Goal: Task Accomplishment & Management: Manage account settings

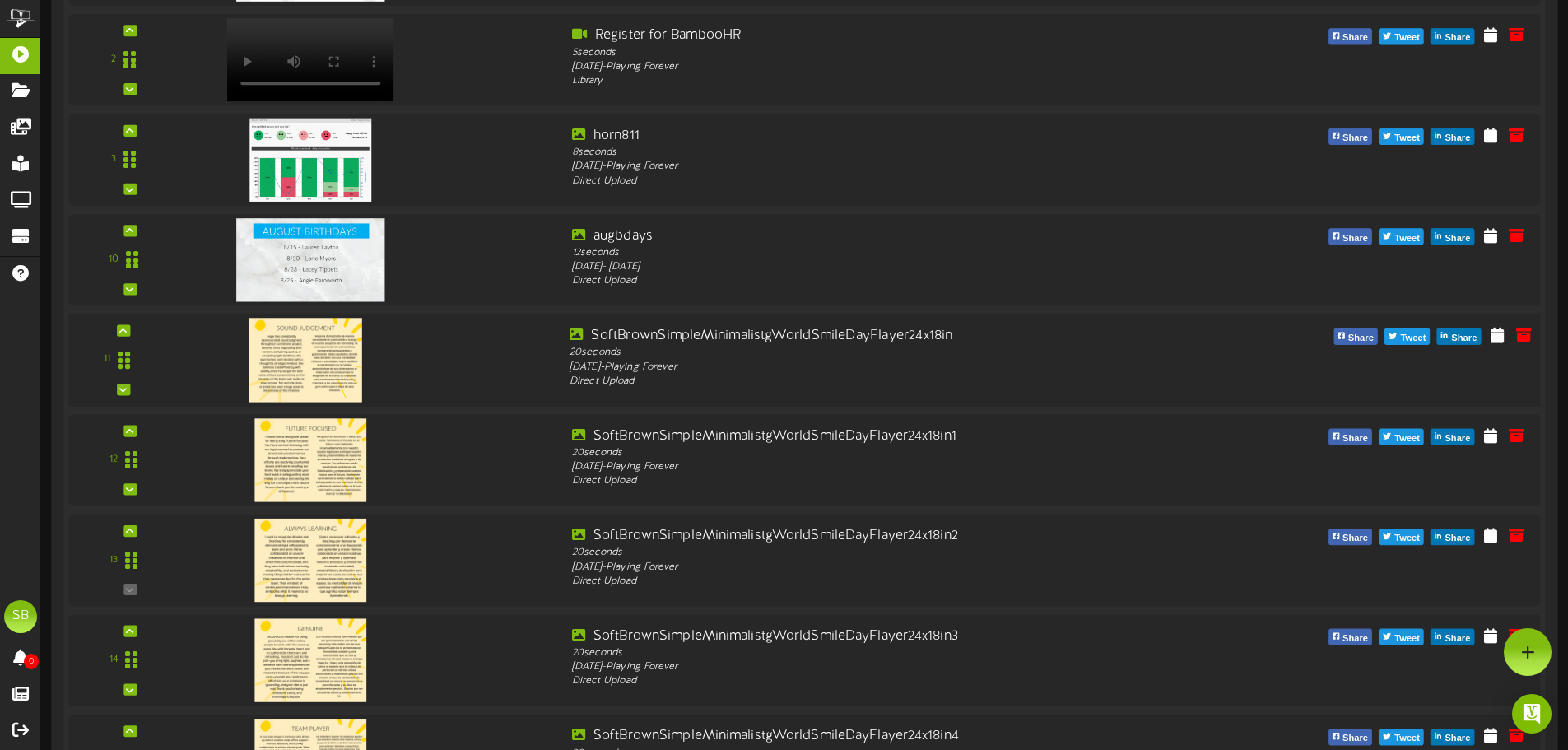
scroll to position [492, 0]
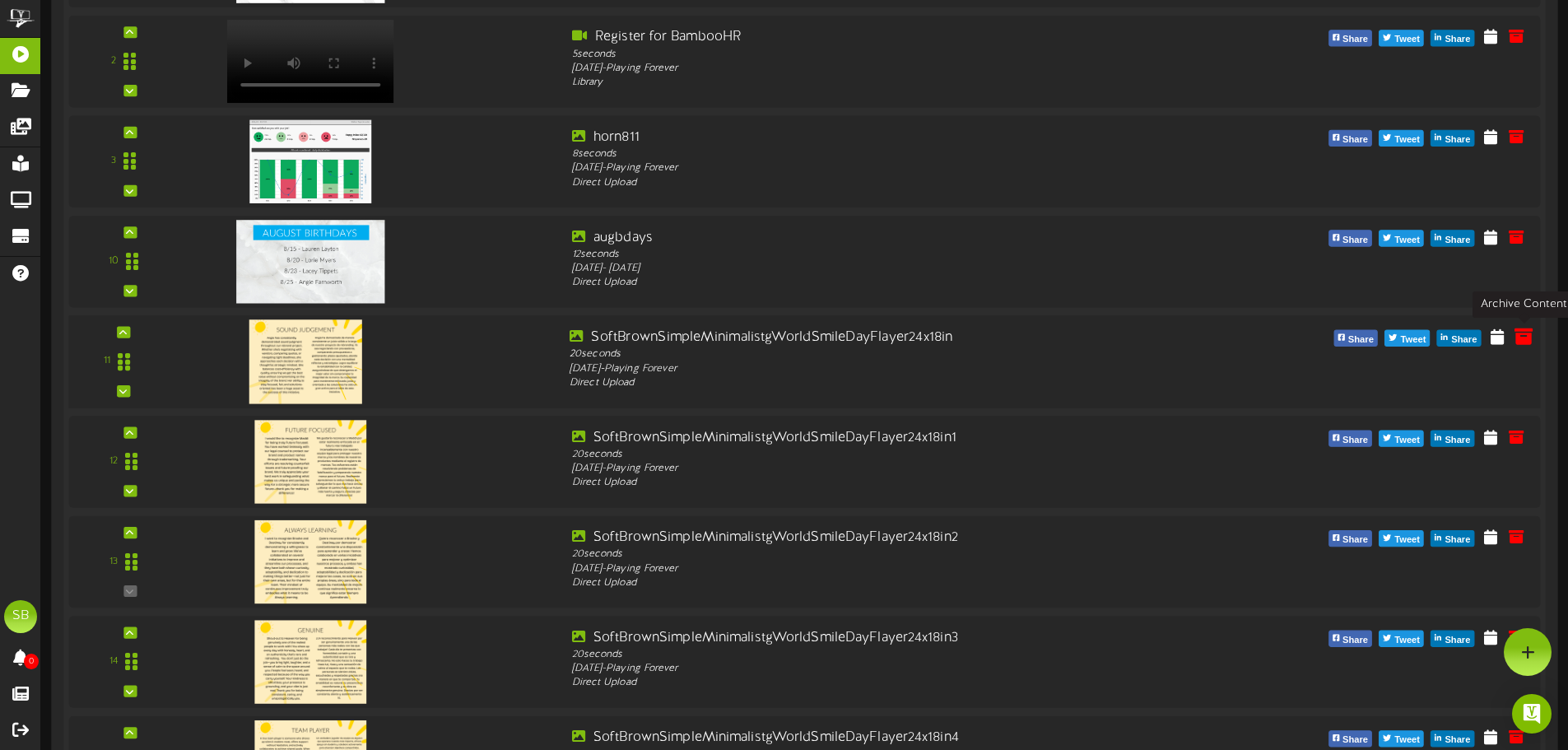
click at [1519, 338] on icon at bounding box center [1523, 335] width 18 height 18
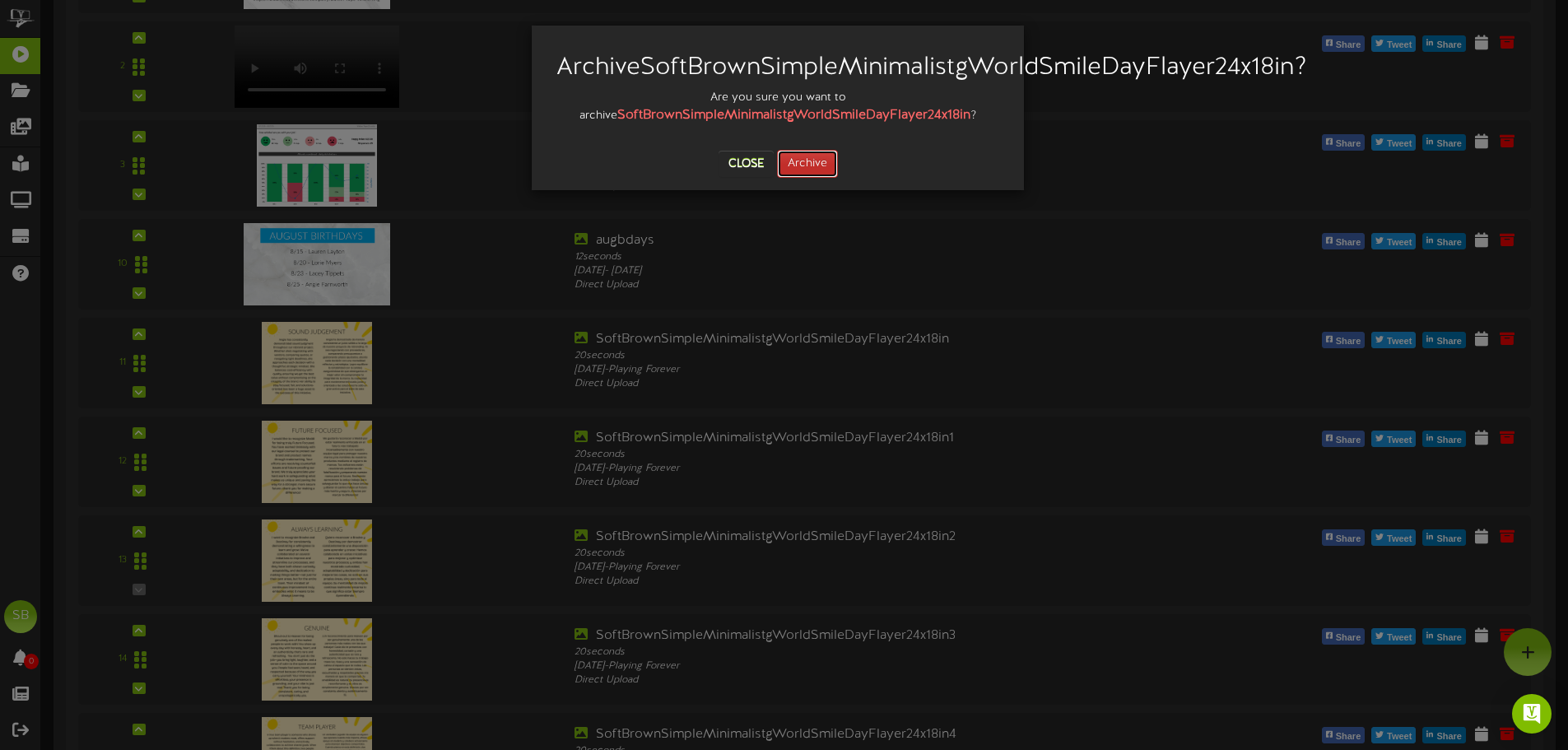
click at [806, 178] on button "Archive" at bounding box center [807, 164] width 61 height 28
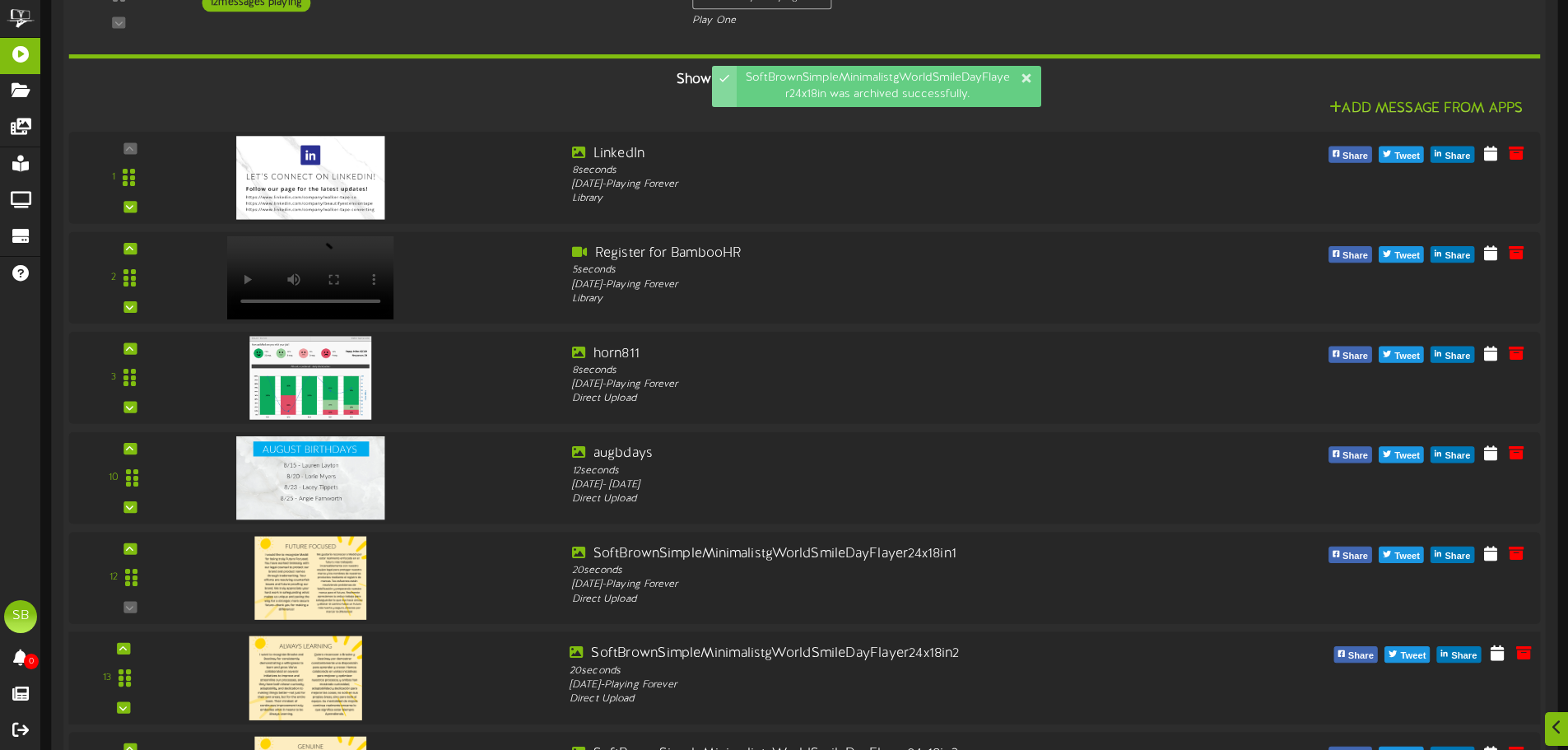
scroll to position [494, 0]
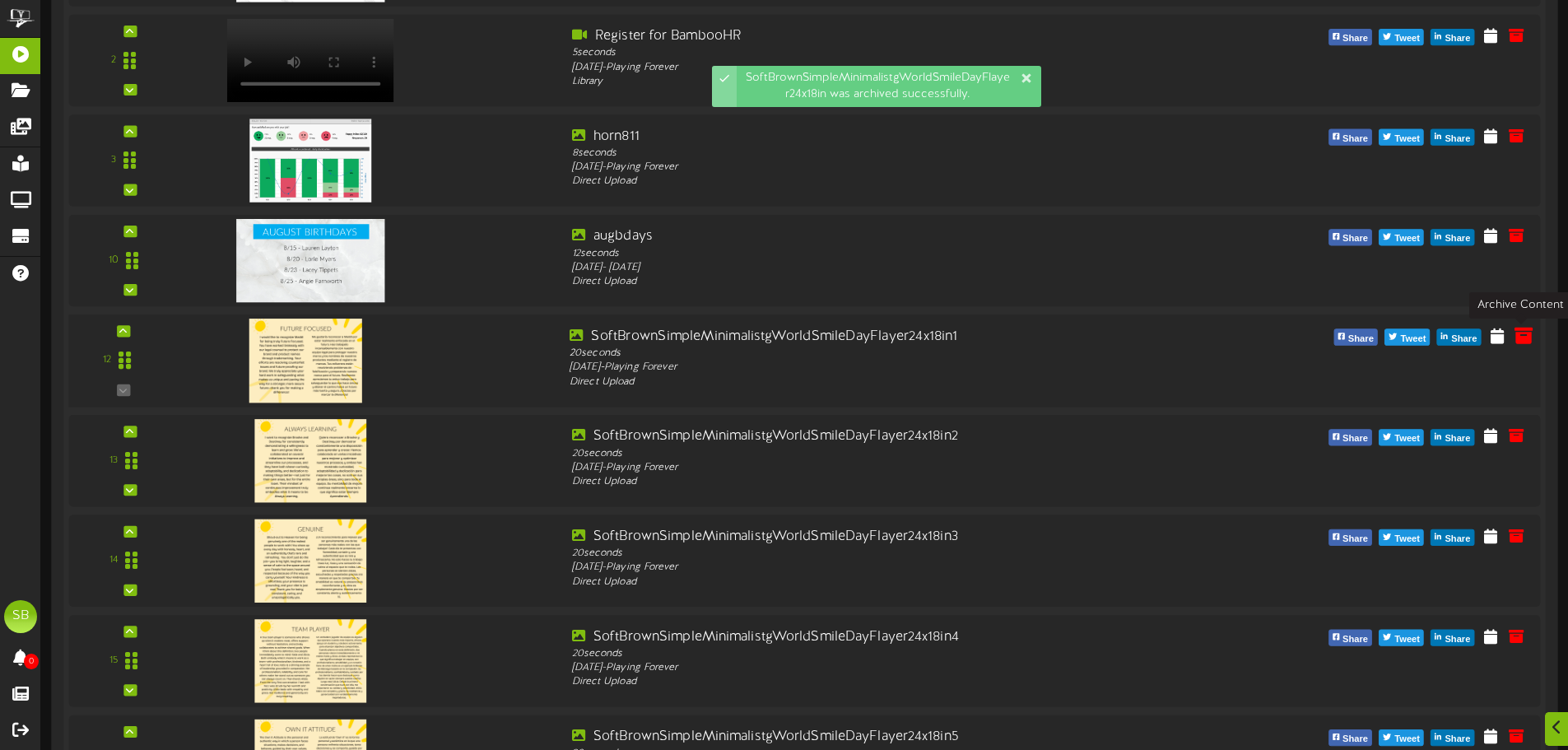
click at [1523, 333] on icon at bounding box center [1523, 334] width 18 height 18
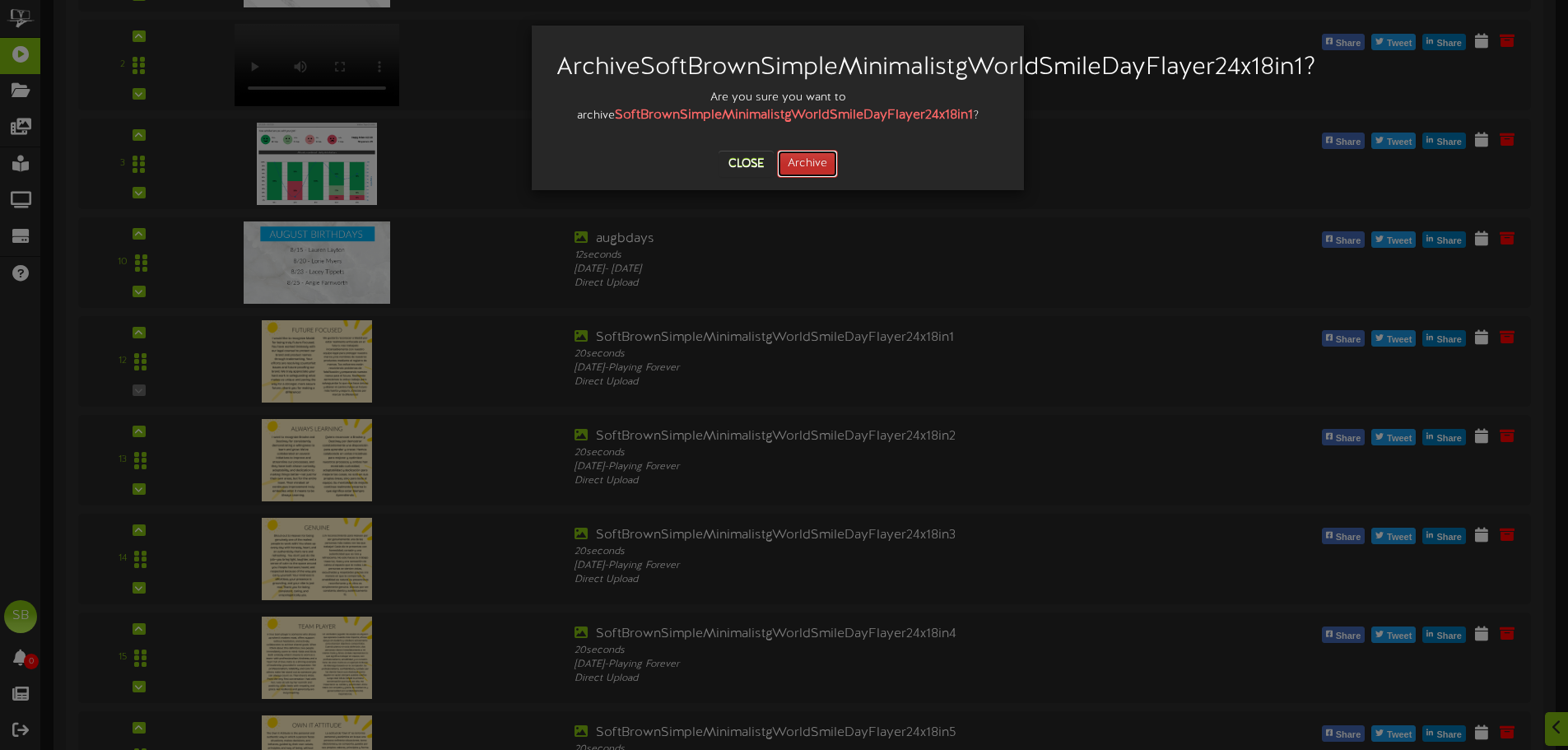
click at [801, 178] on button "Archive" at bounding box center [807, 164] width 61 height 28
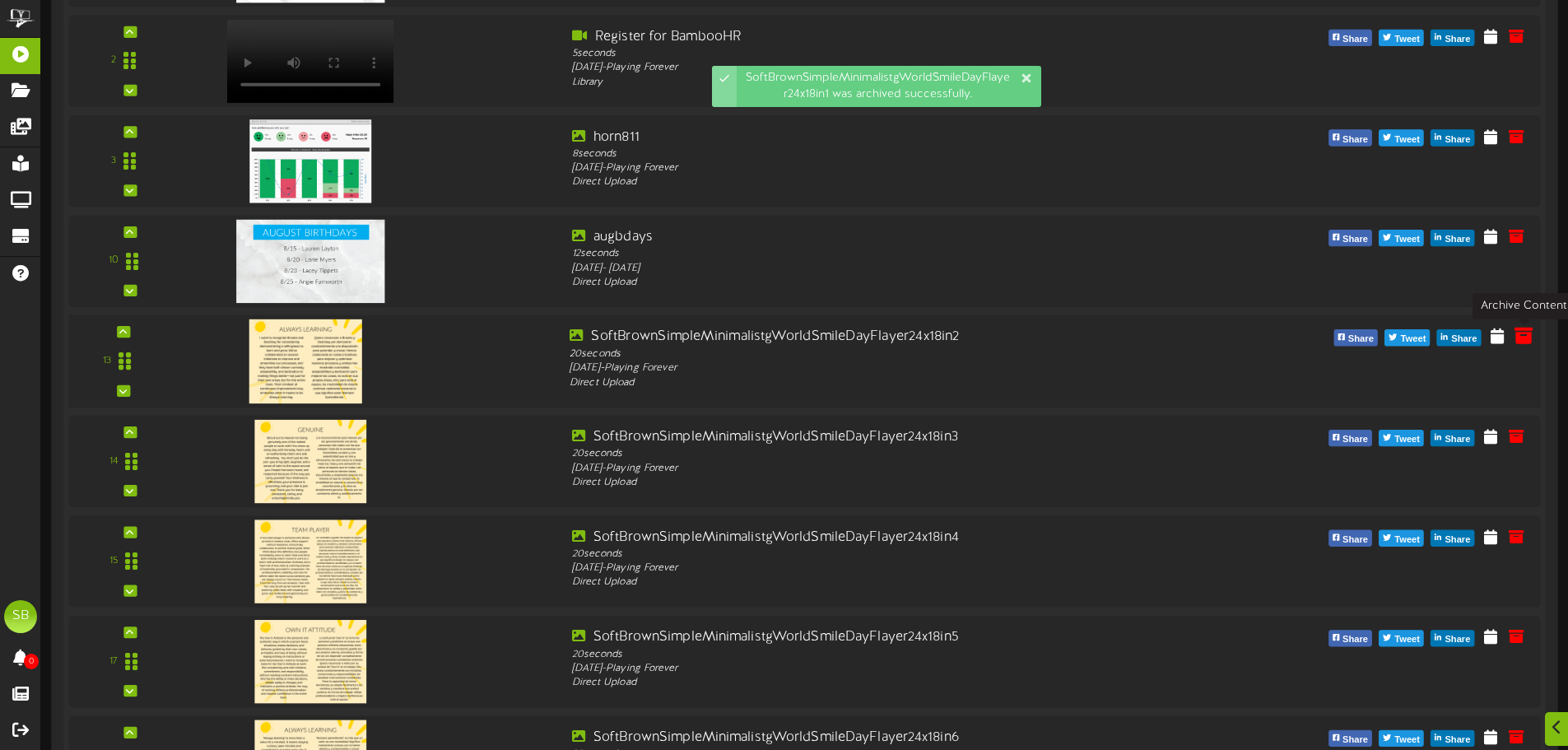
click at [1525, 339] on icon at bounding box center [1523, 334] width 18 height 18
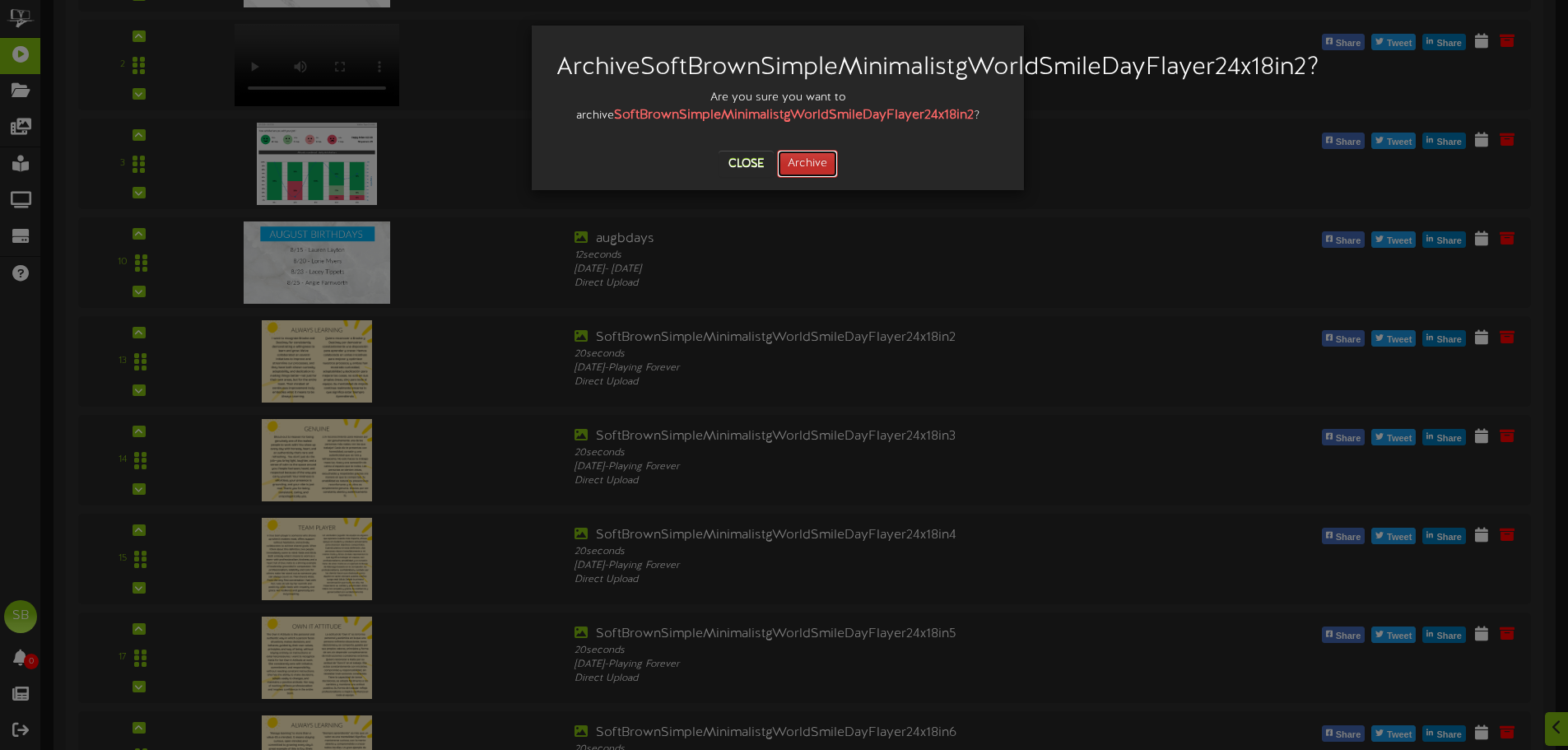
click at [817, 178] on button "Archive" at bounding box center [807, 164] width 61 height 28
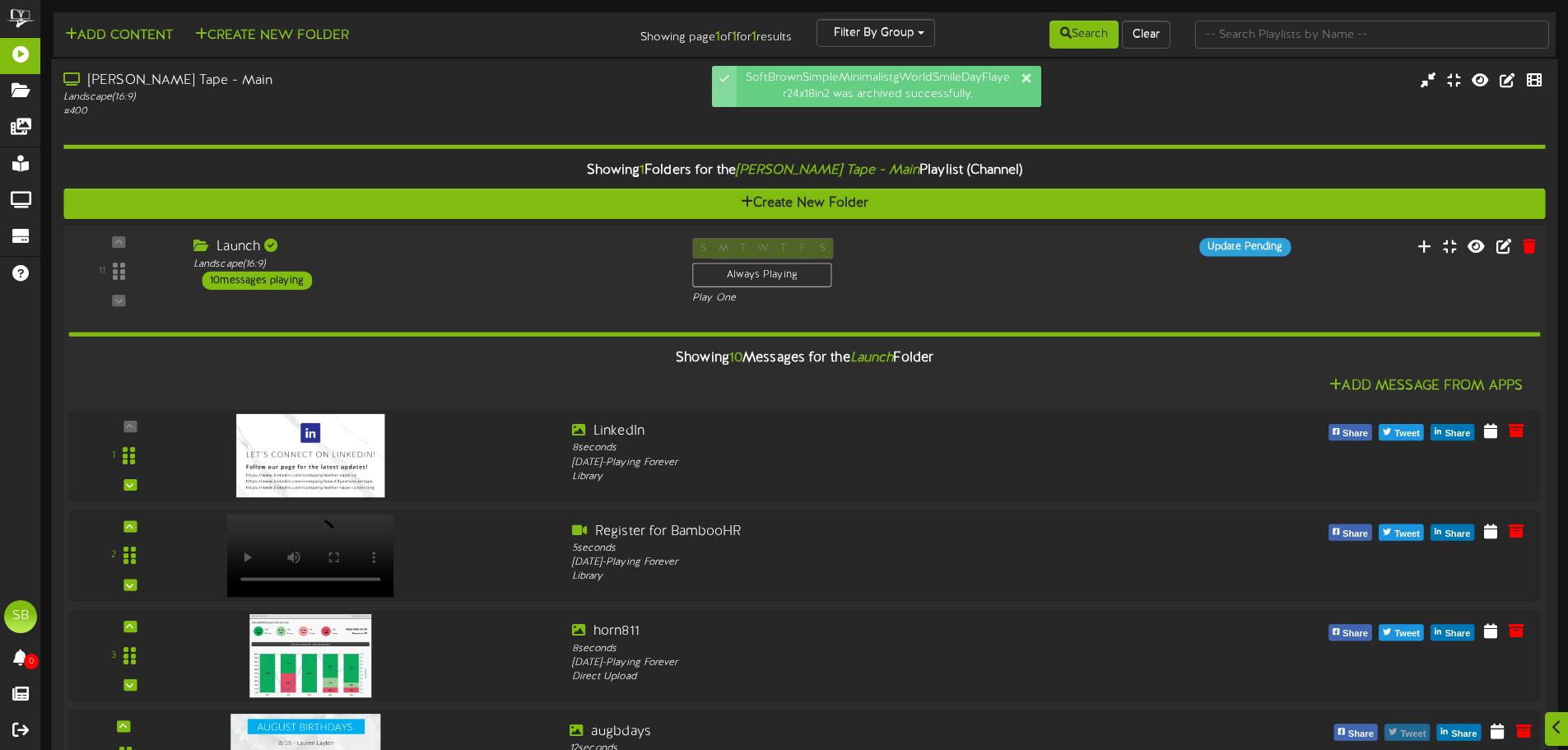
scroll to position [247, 0]
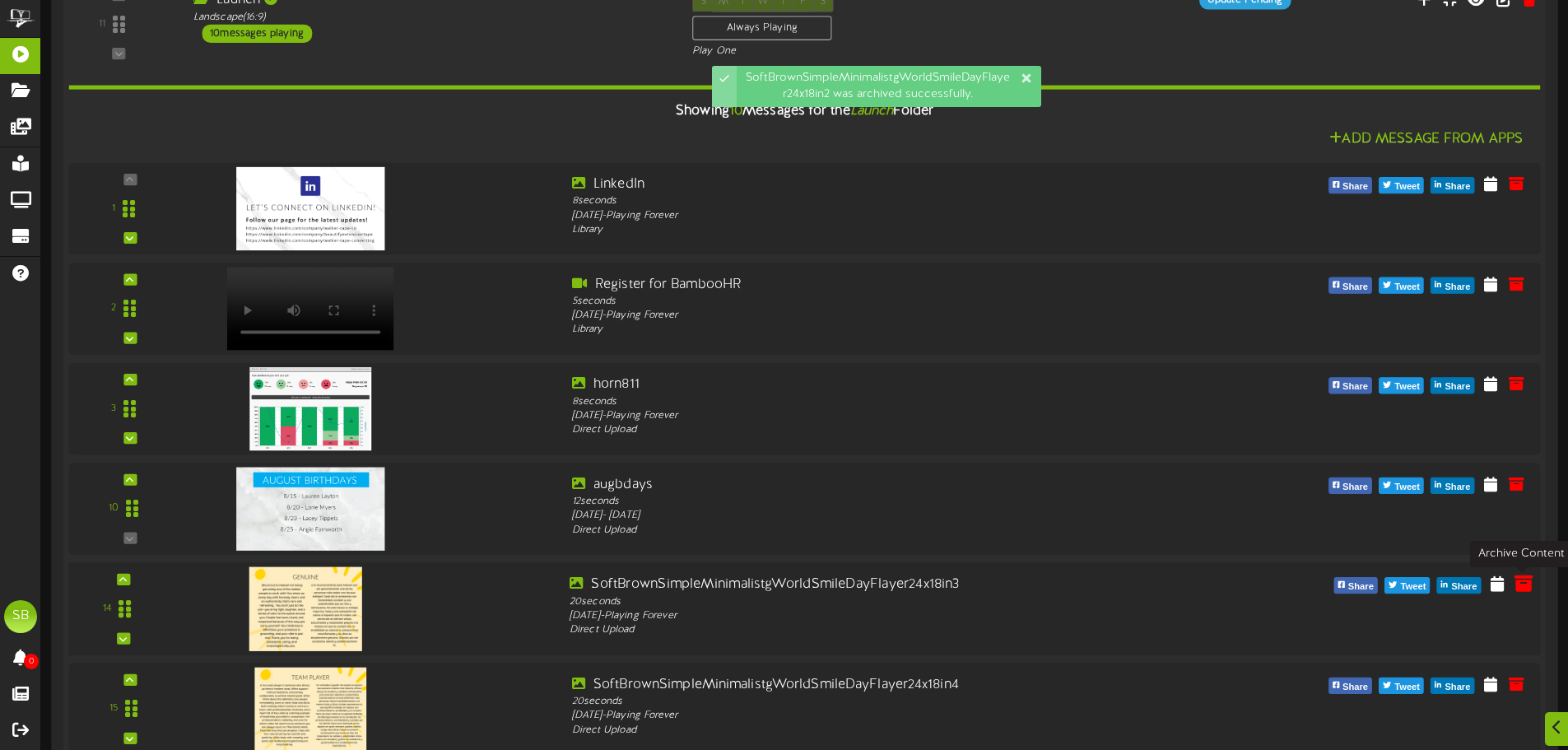
click at [1517, 581] on icon at bounding box center [1523, 582] width 18 height 18
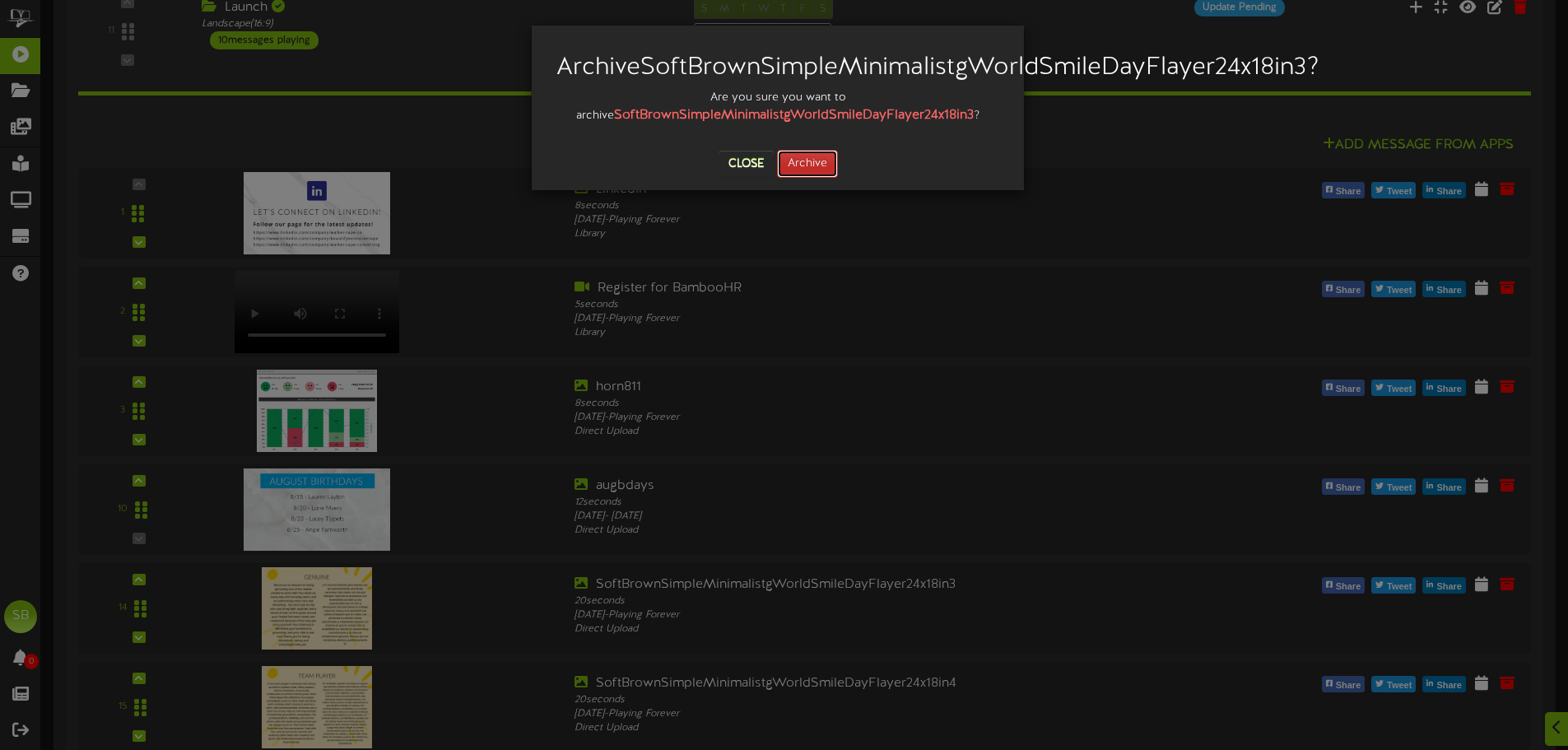
click at [808, 178] on button "Archive" at bounding box center [807, 164] width 61 height 28
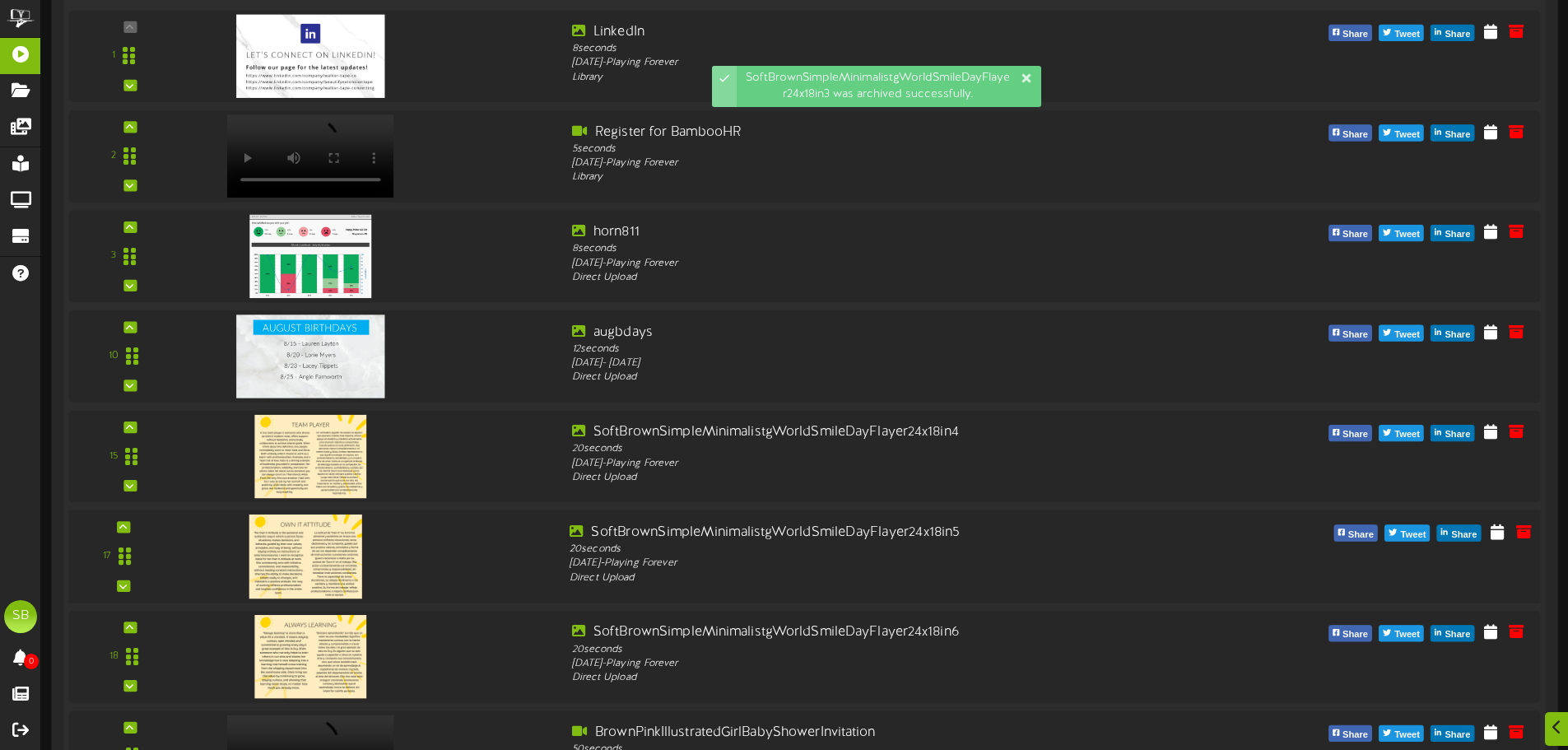
scroll to position [576, 0]
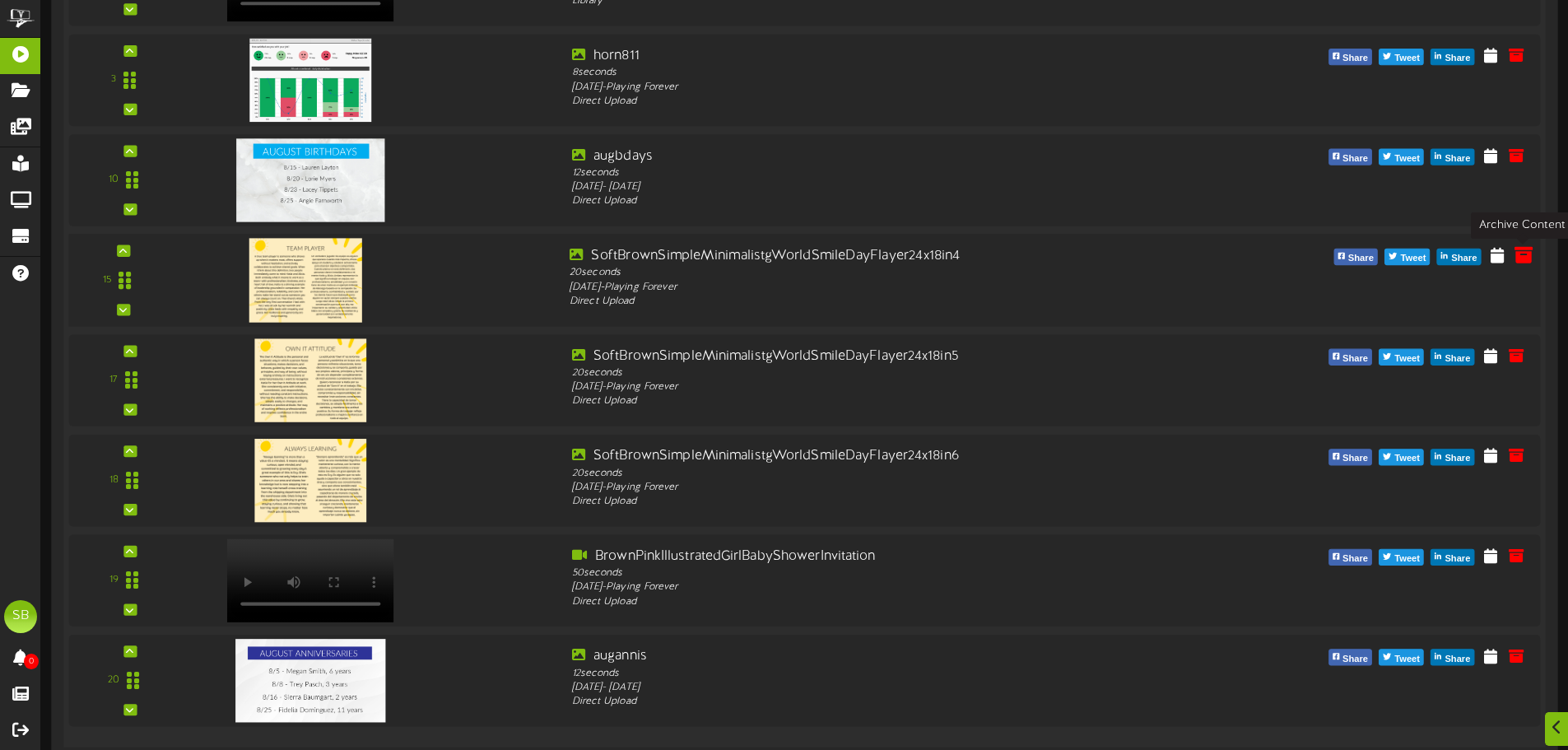
click at [1524, 260] on icon at bounding box center [1523, 254] width 18 height 18
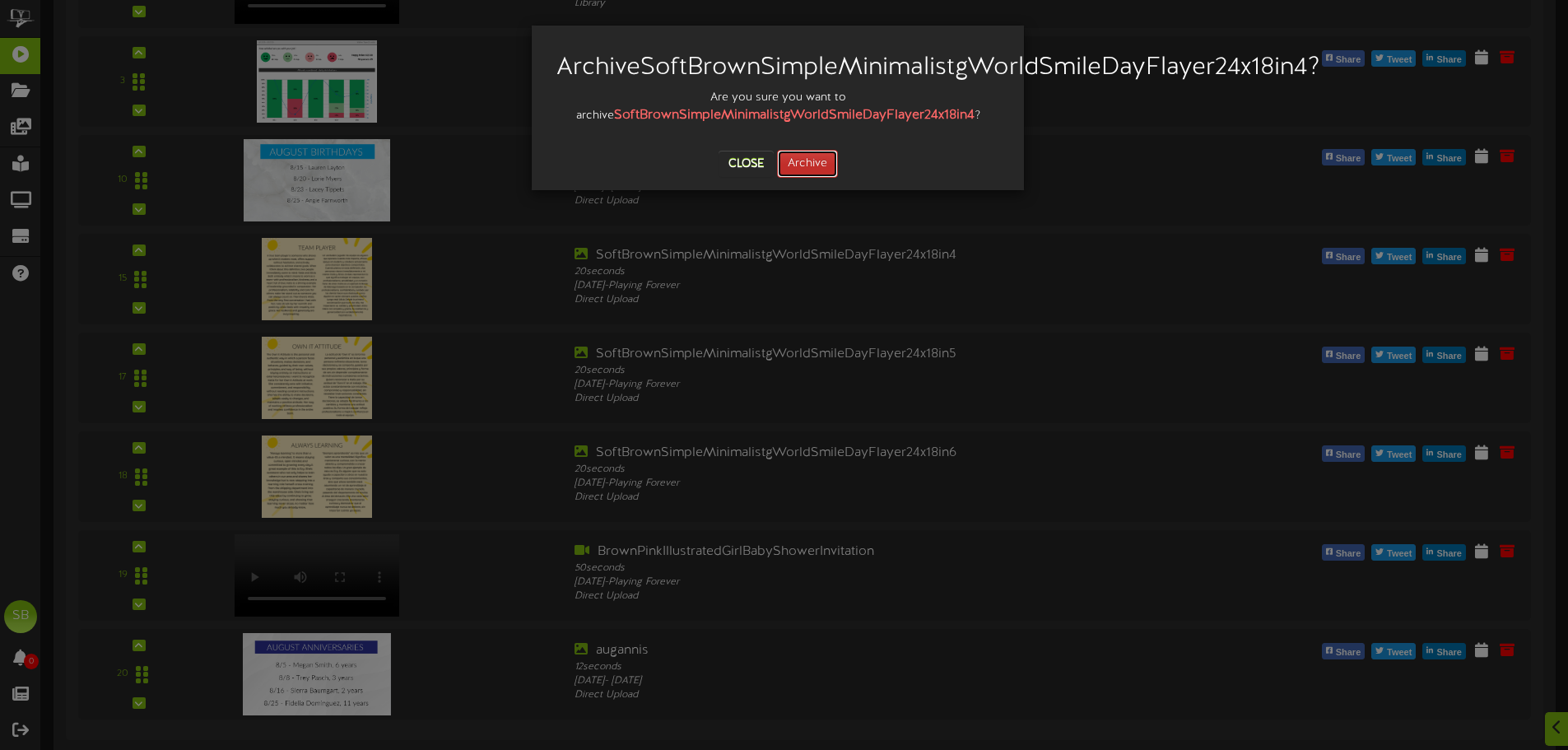
click at [811, 178] on button "Archive" at bounding box center [807, 164] width 61 height 28
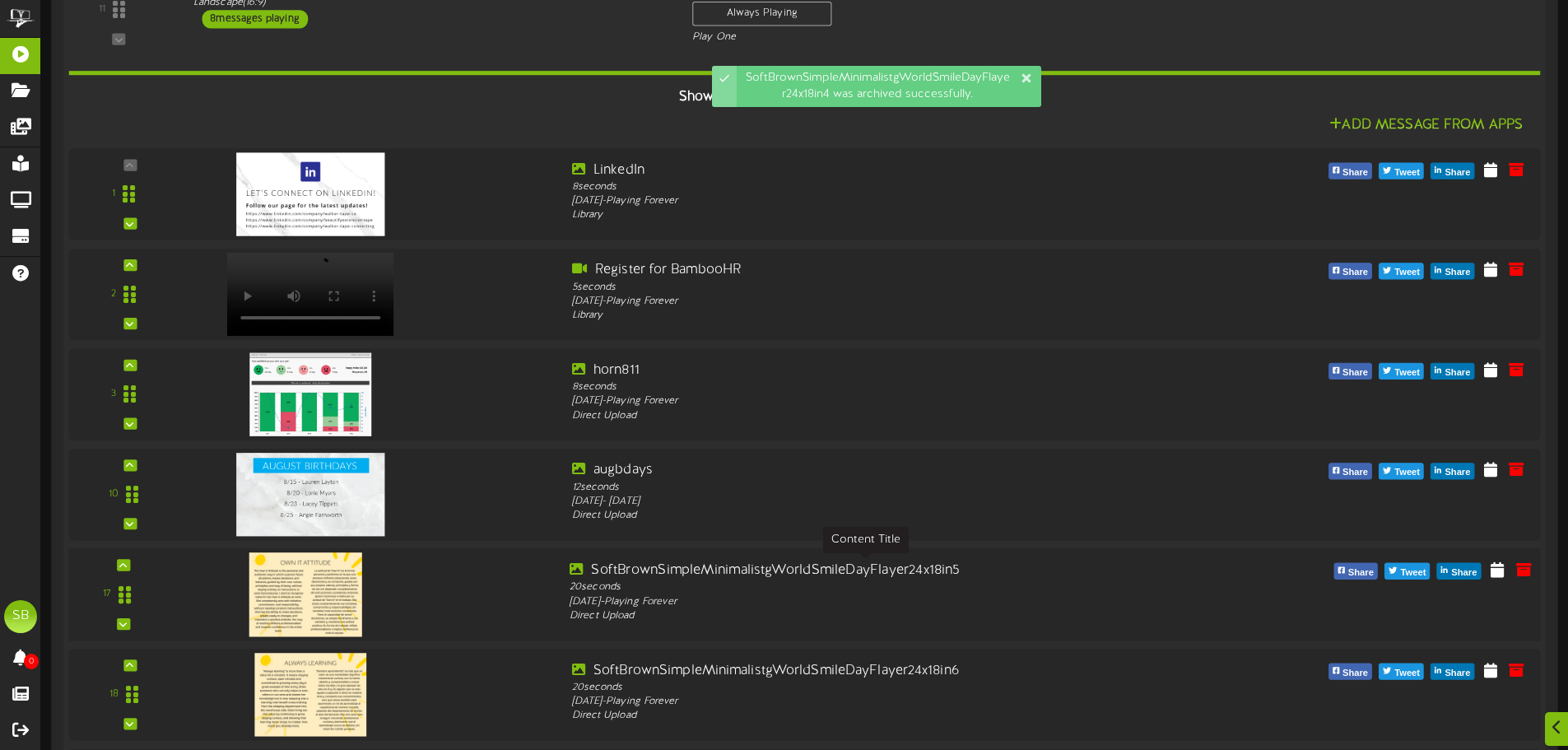
scroll to position [492, 0]
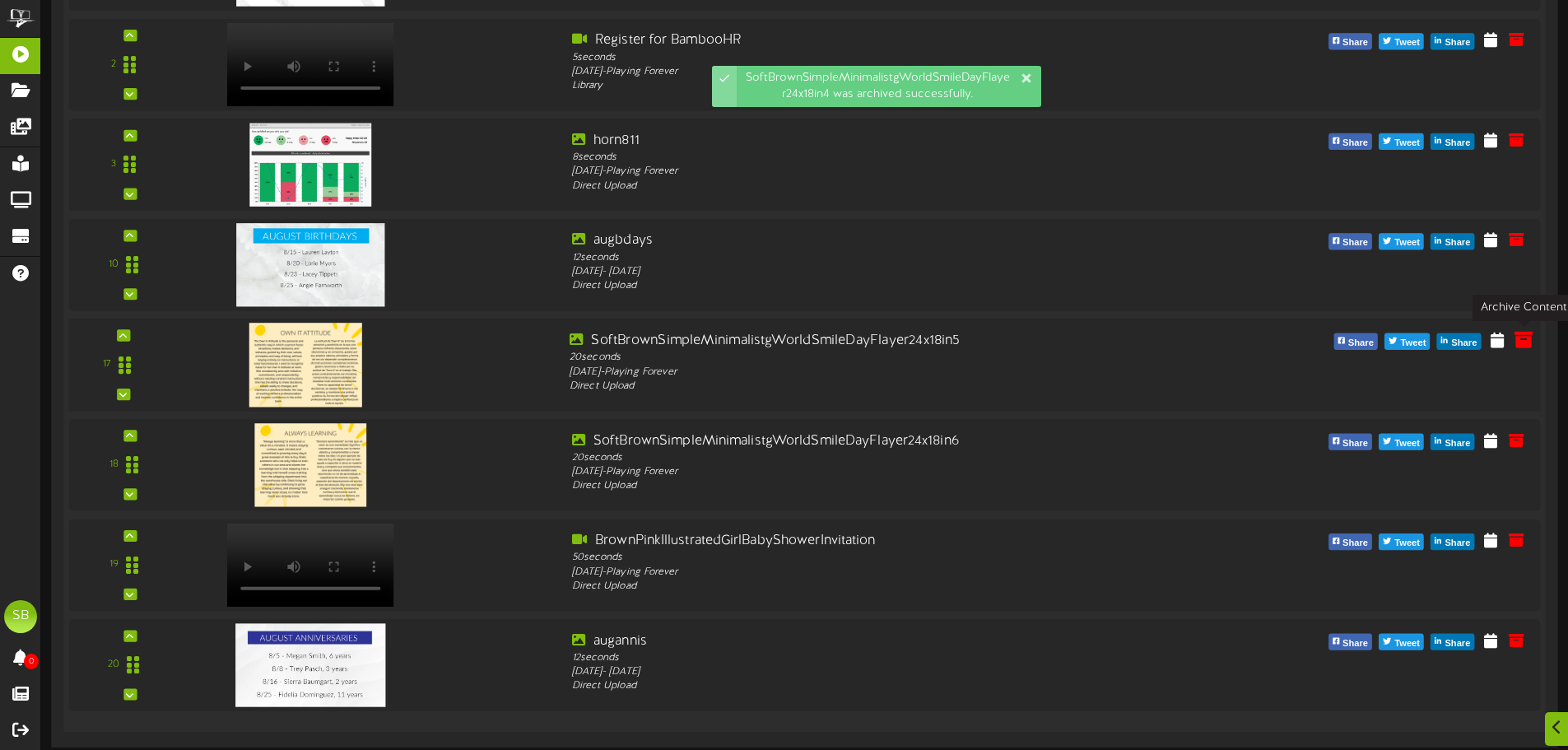
click at [1519, 339] on icon at bounding box center [1523, 339] width 18 height 18
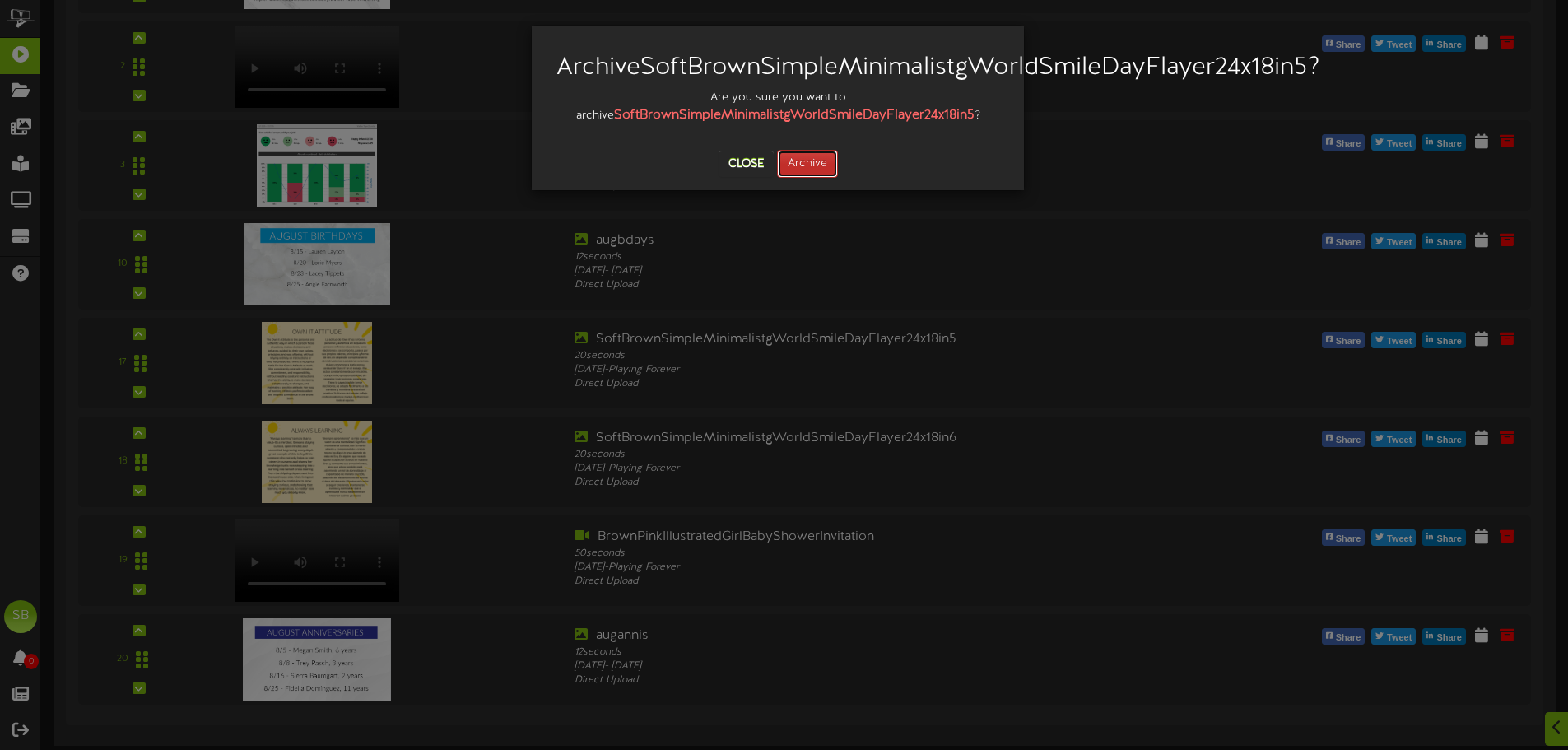
click at [806, 178] on button "Archive" at bounding box center [807, 164] width 61 height 28
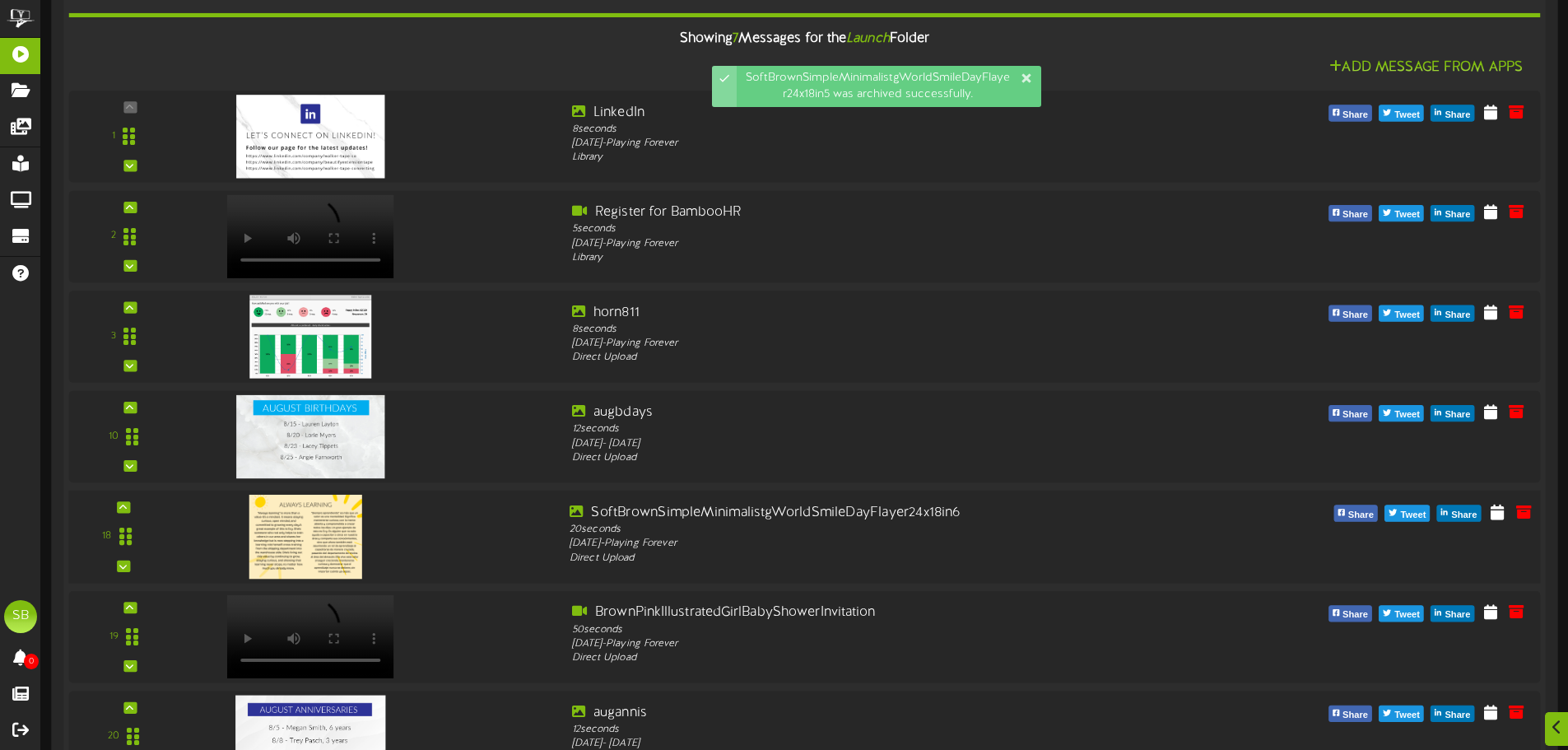
scroll to position [329, 0]
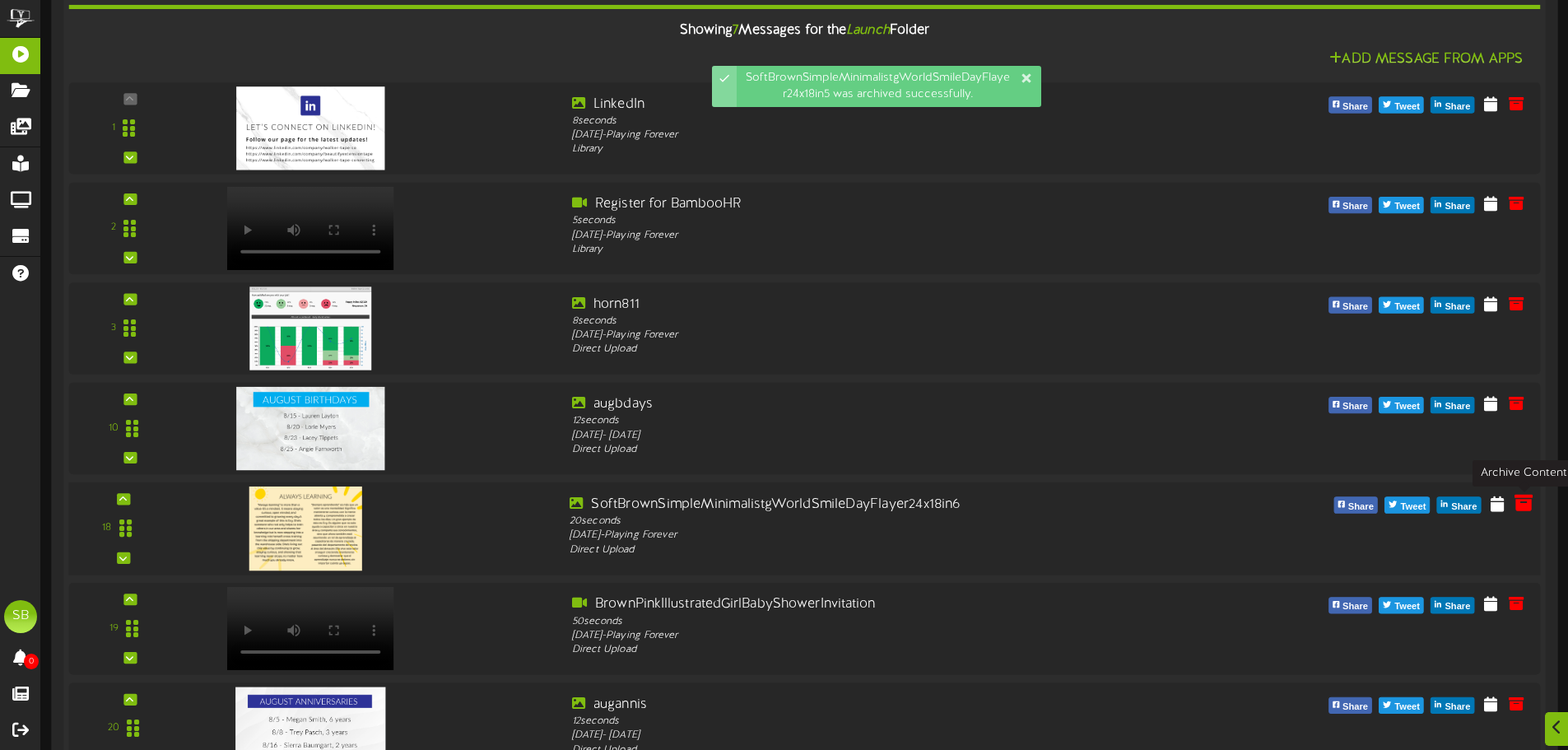
click at [1528, 508] on icon at bounding box center [1523, 502] width 18 height 18
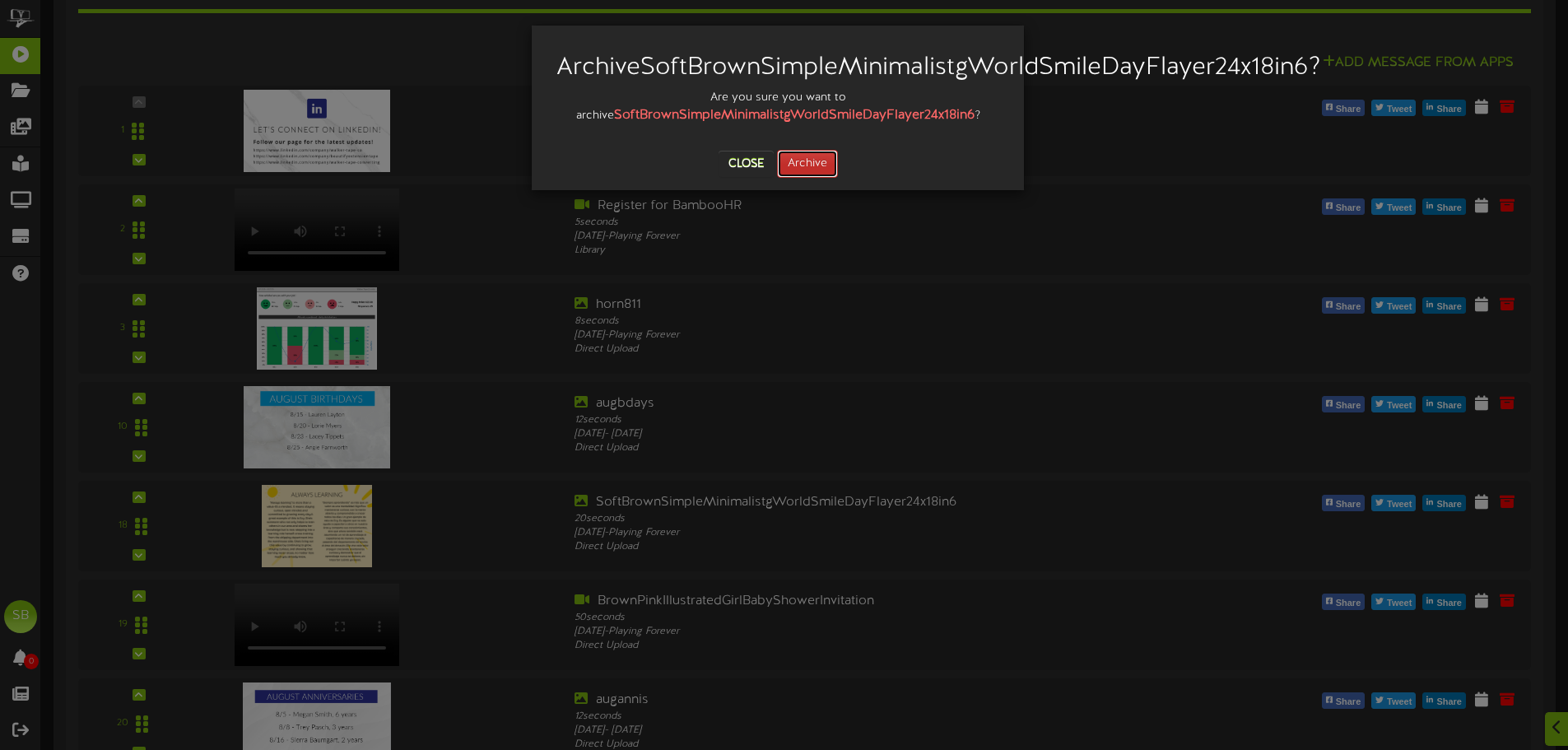
click at [795, 178] on button "Archive" at bounding box center [807, 164] width 61 height 28
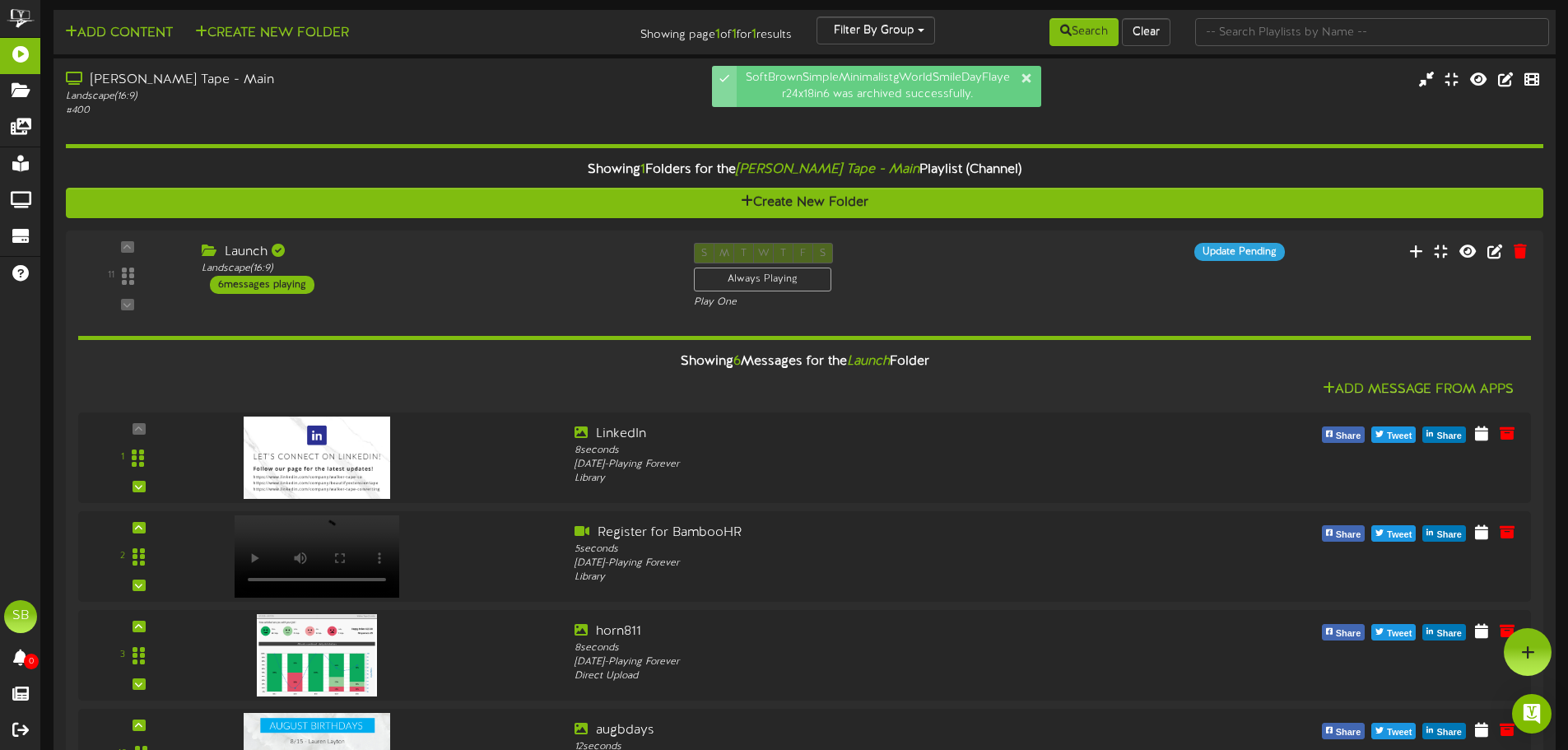
scroll to position [0, 0]
